Goal: Check status

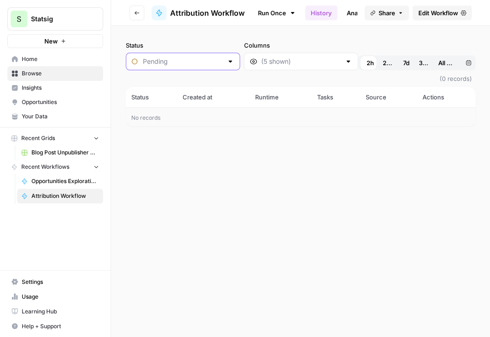
click at [202, 65] on input "Status" at bounding box center [183, 61] width 80 height 9
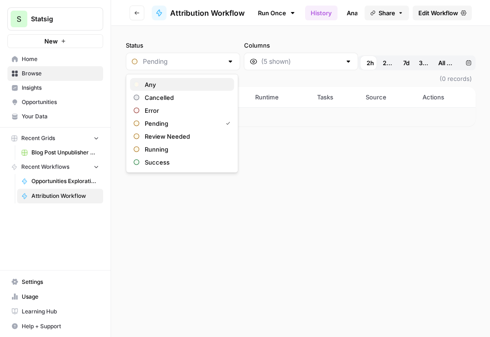
click at [163, 85] on span "Any" at bounding box center [186, 84] width 82 height 9
type input "Any"
